Goal: Use online tool/utility

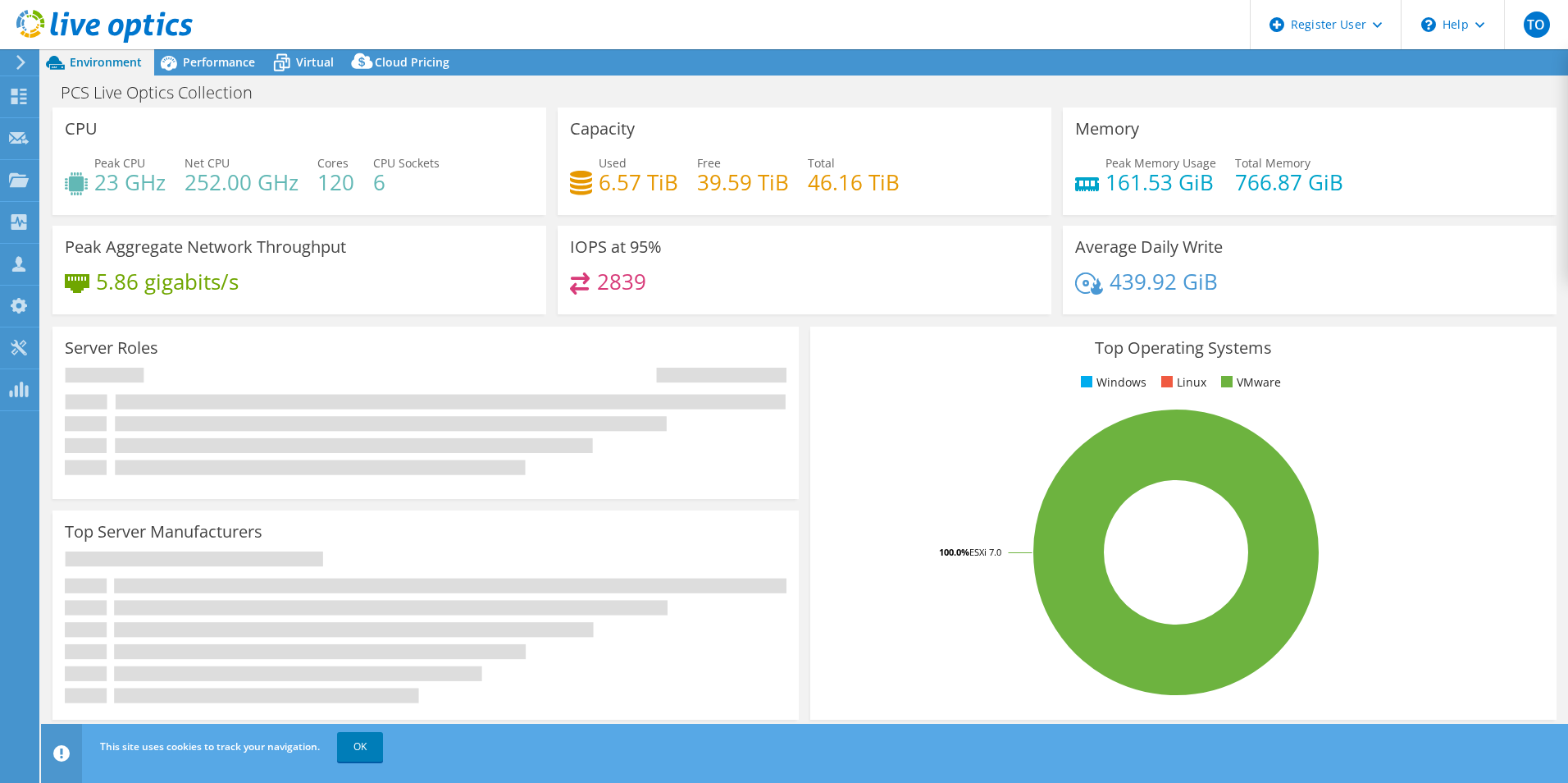
select select "USEast"
select select "USD"
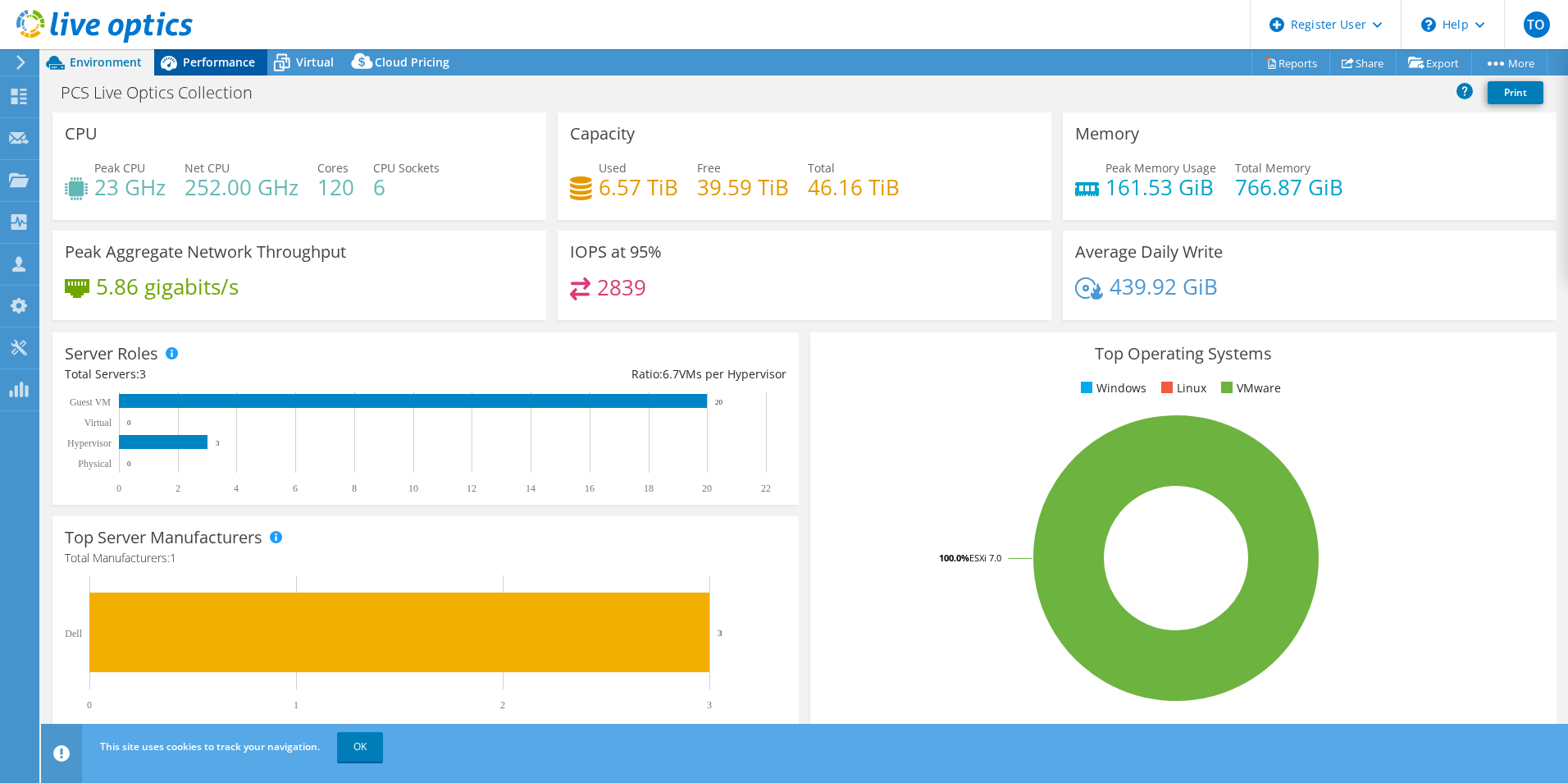
drag, startPoint x: 194, startPoint y: 61, endPoint x: 428, endPoint y: 136, distance: 245.7
click at [194, 61] on span "Performance" at bounding box center [218, 62] width 72 height 16
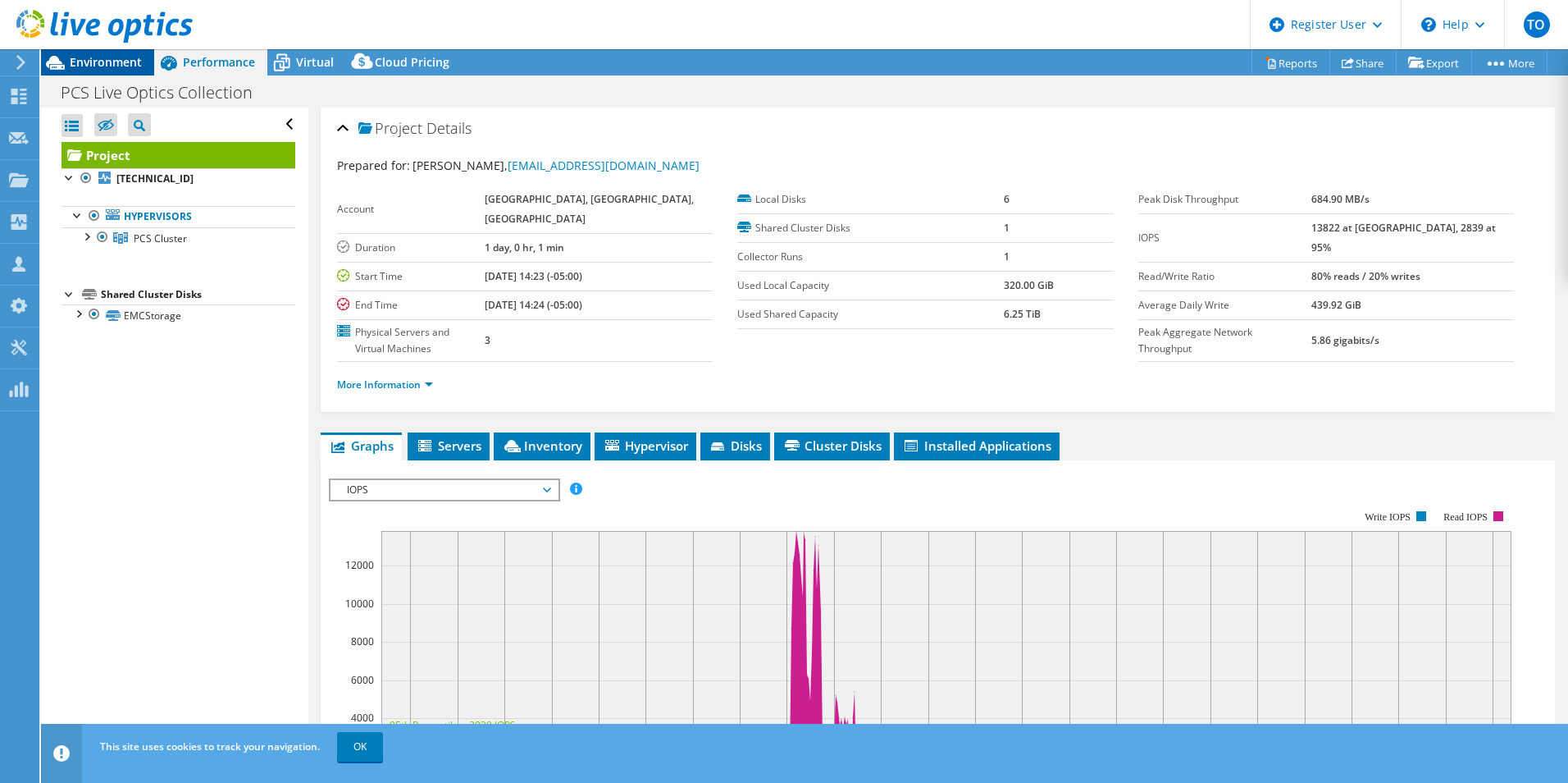
click at [83, 62] on span "Environment" at bounding box center [105, 62] width 72 height 16
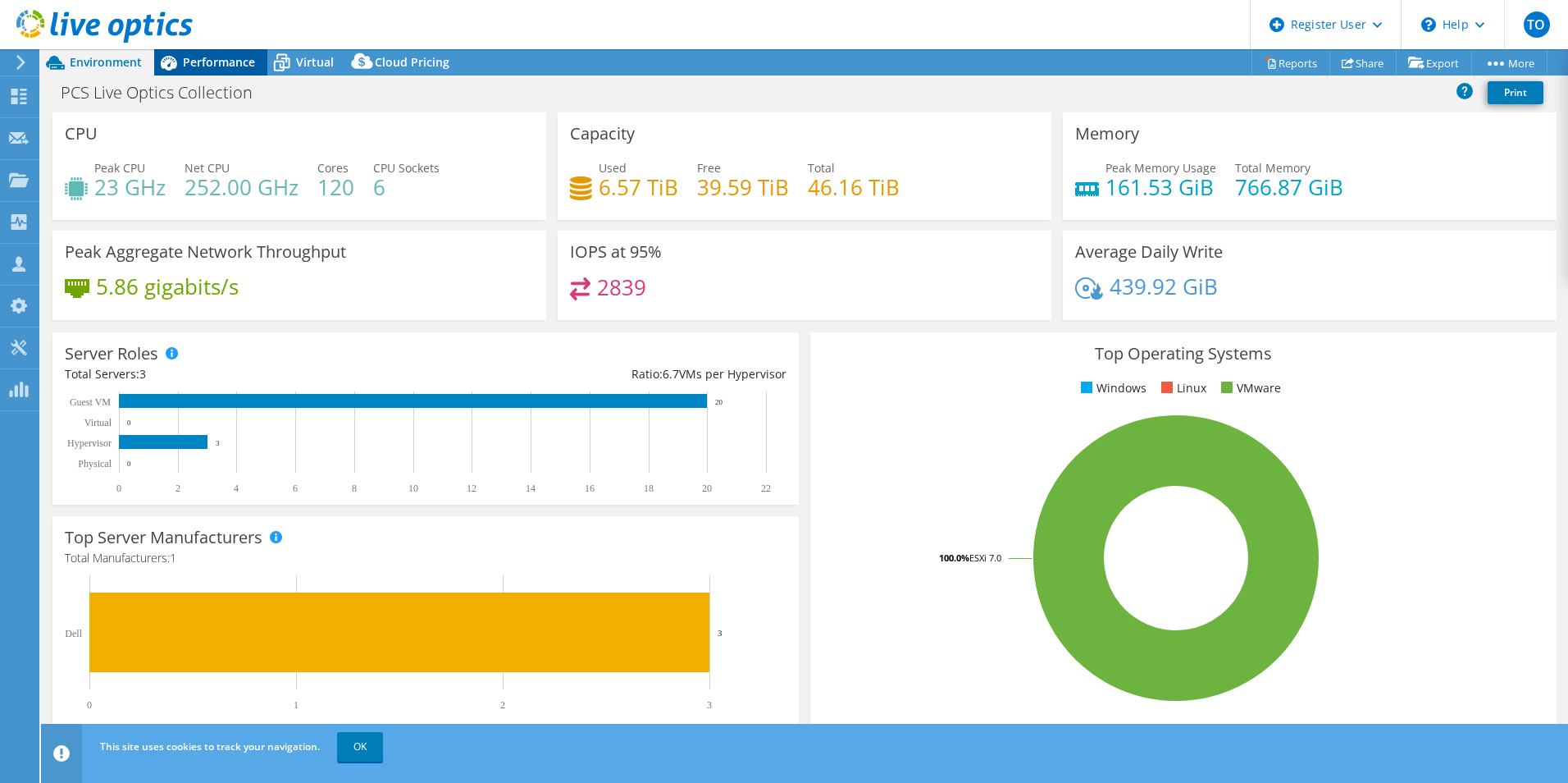
click at [188, 60] on span "Performance" at bounding box center [218, 62] width 72 height 16
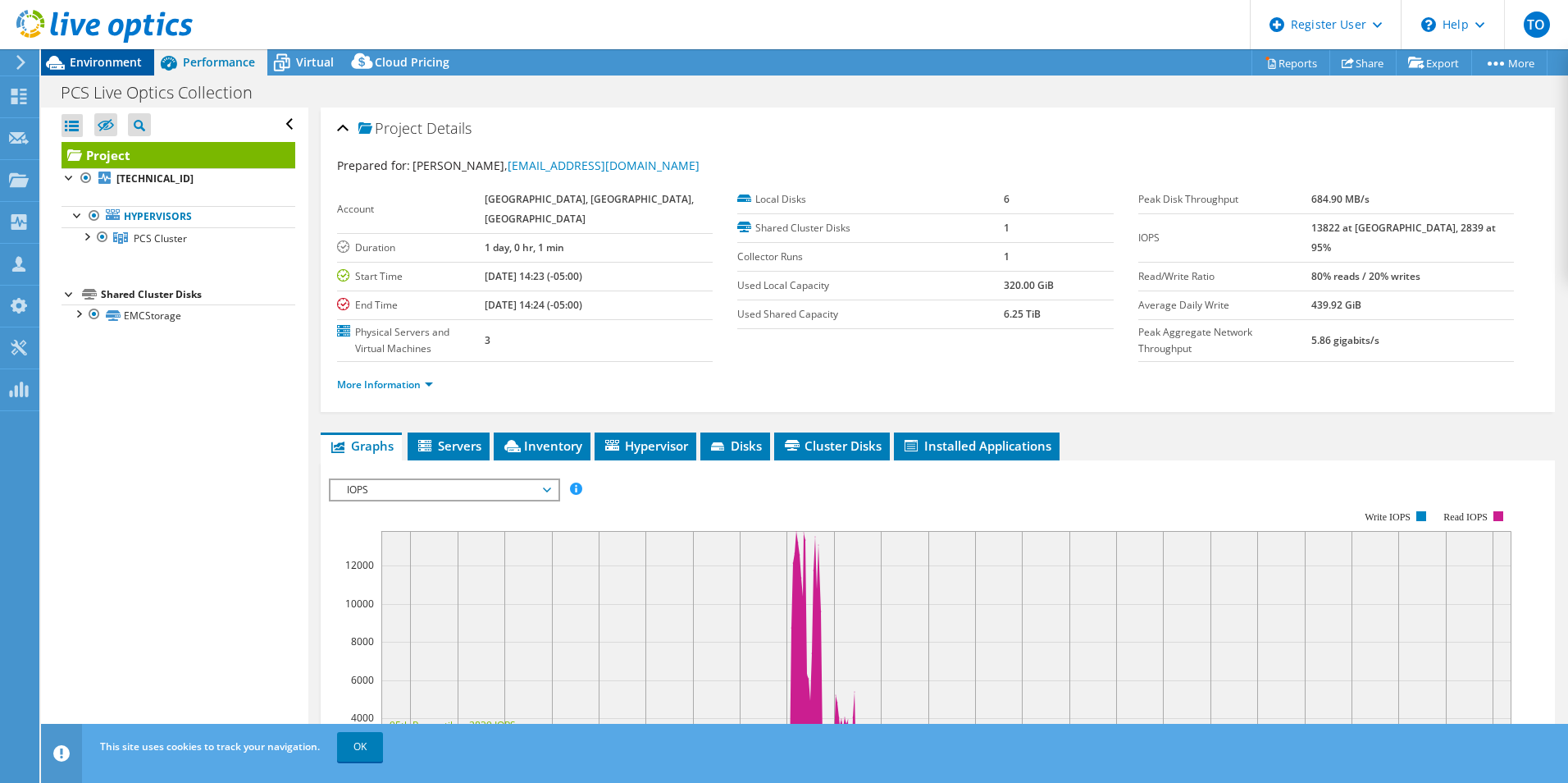
click at [76, 68] on span "Environment" at bounding box center [105, 62] width 72 height 16
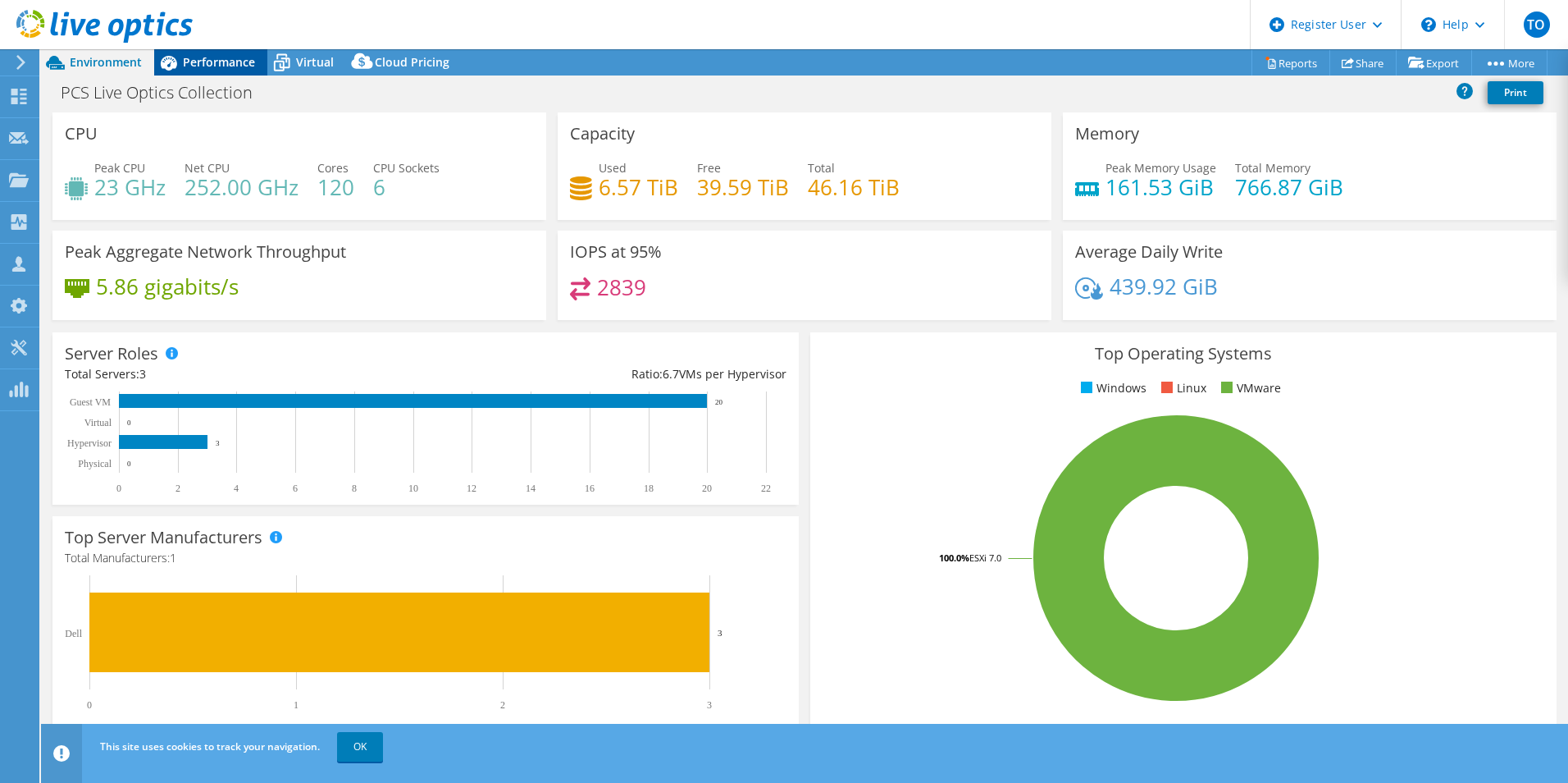
click at [242, 56] on span "Performance" at bounding box center [218, 62] width 72 height 16
